Goal: Task Accomplishment & Management: Manage account settings

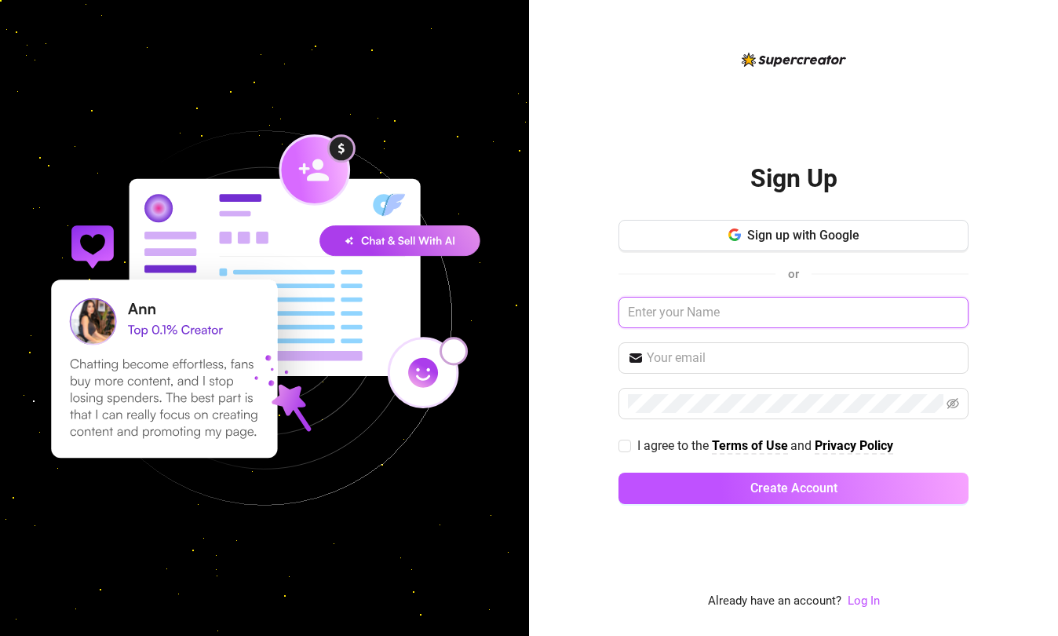
click at [767, 320] on input "text" at bounding box center [793, 312] width 350 height 31
drag, startPoint x: 609, startPoint y: 610, endPoint x: 774, endPoint y: 613, distance: 164.8
click at [611, 609] on div "Sign Up Sign up with Google or I agree to the Terms of Use and Privacy Policy C…" at bounding box center [793, 318] width 529 height 636
click at [872, 601] on link "Log In" at bounding box center [864, 600] width 32 height 14
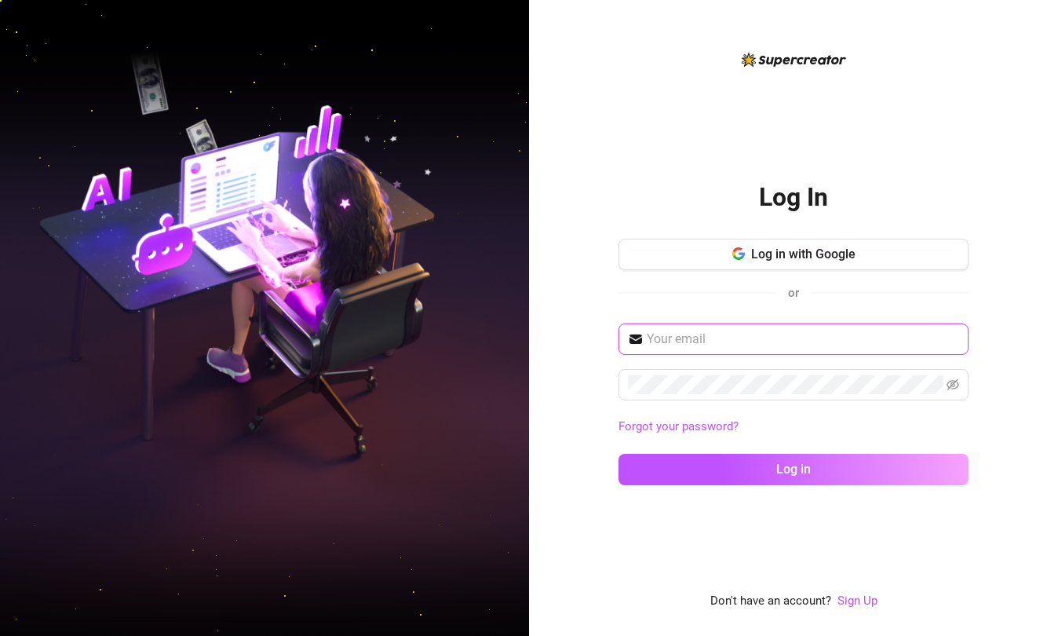
click at [850, 341] on input "text" at bounding box center [803, 339] width 312 height 19
click at [1009, 591] on div "Log In Log in with Google or Forgot your password? Log in Don't have an account…" at bounding box center [793, 318] width 529 height 636
click at [741, 336] on input "text" at bounding box center [803, 339] width 312 height 19
drag, startPoint x: 700, startPoint y: 343, endPoint x: 678, endPoint y: 339, distance: 22.3
click at [678, 339] on input "text" at bounding box center [803, 339] width 312 height 19
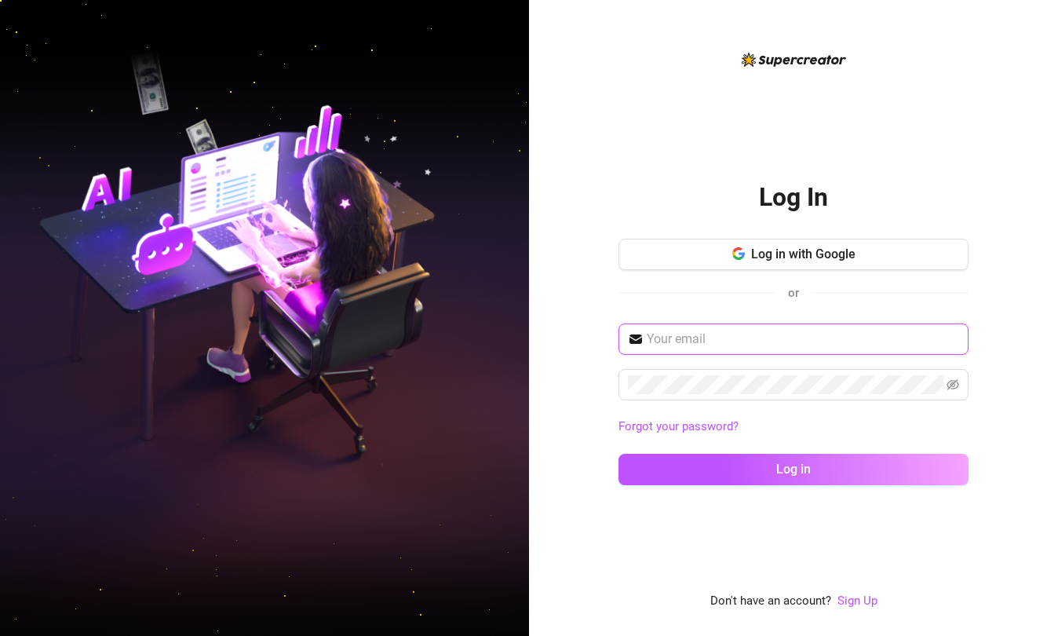
type input "v"
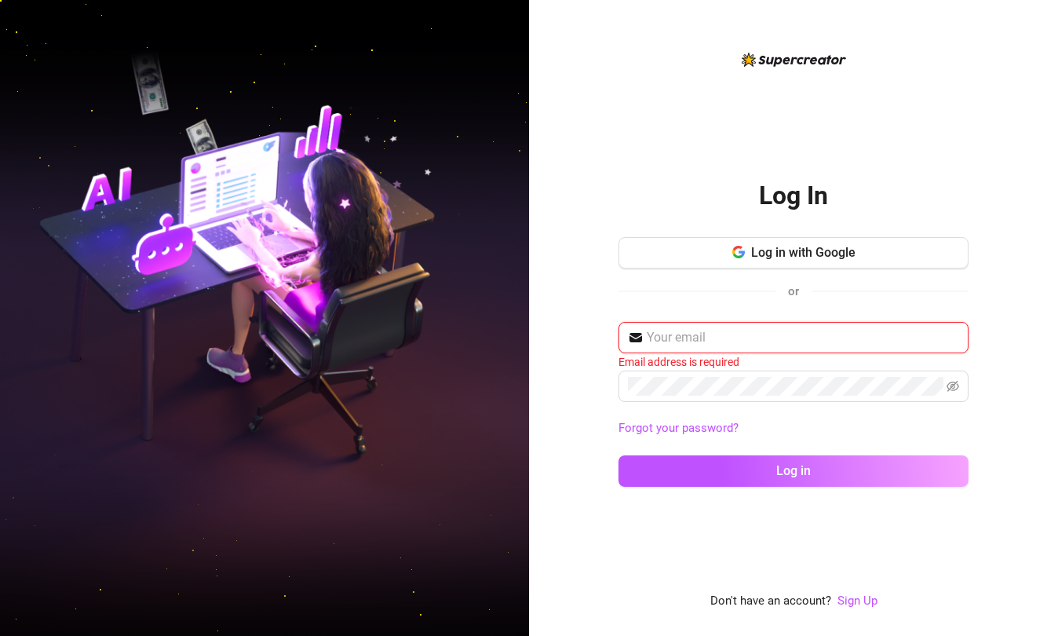
type input "v"
paste input "clarisseradan019@gmail.com"
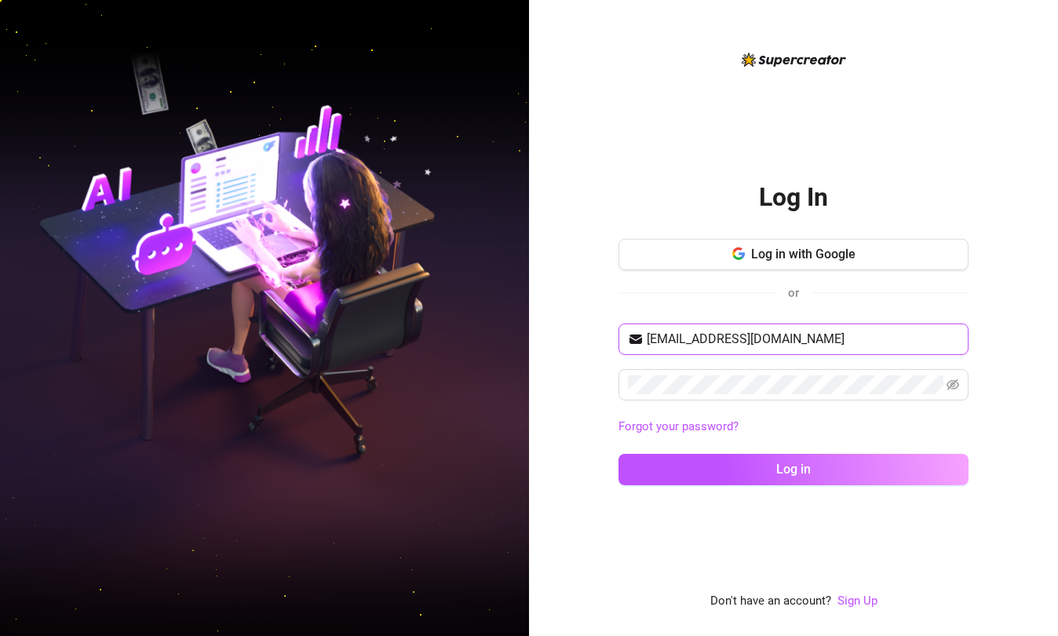
type input "clarisseradan019@gmail.com"
drag, startPoint x: 980, startPoint y: 569, endPoint x: 920, endPoint y: 508, distance: 86.0
click at [977, 562] on div "Log In Log in with Google or clarisseradan019@gmail.com Forgot your password? L…" at bounding box center [793, 318] width 529 height 636
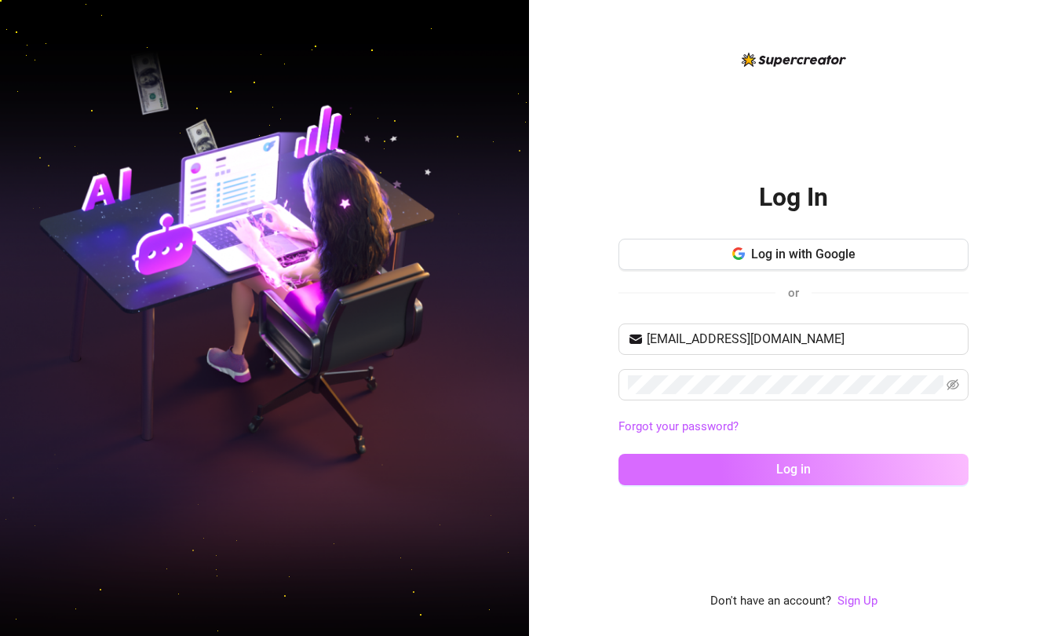
click at [790, 473] on span "Log in" at bounding box center [793, 468] width 35 height 15
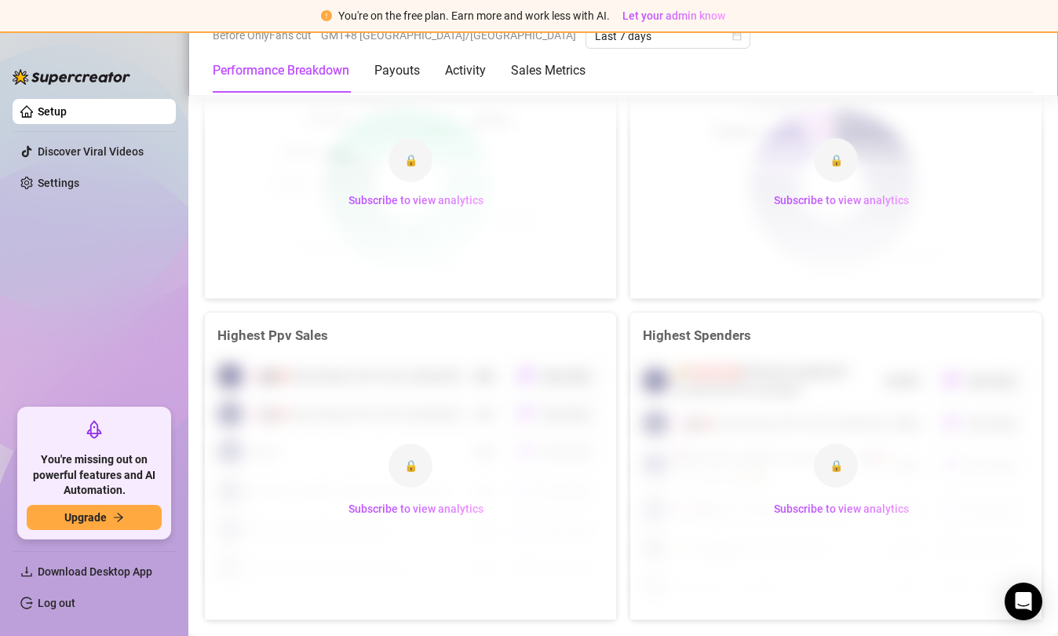
scroll to position [2245, 0]
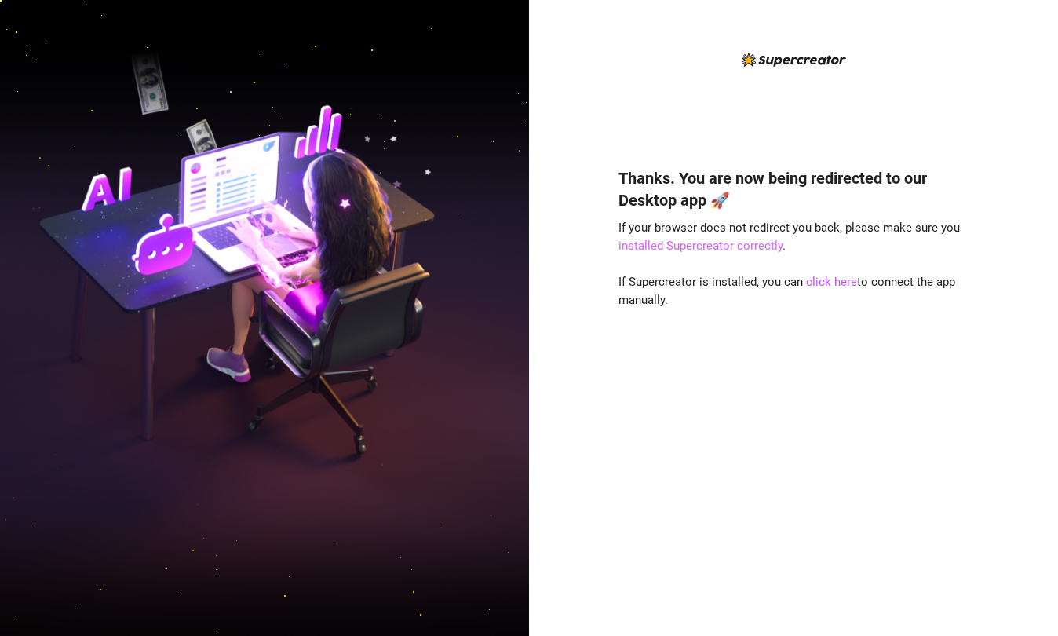
click at [728, 248] on link "installed Supercreator correctly" at bounding box center [700, 246] width 164 height 14
